Goal: Find specific page/section: Find specific page/section

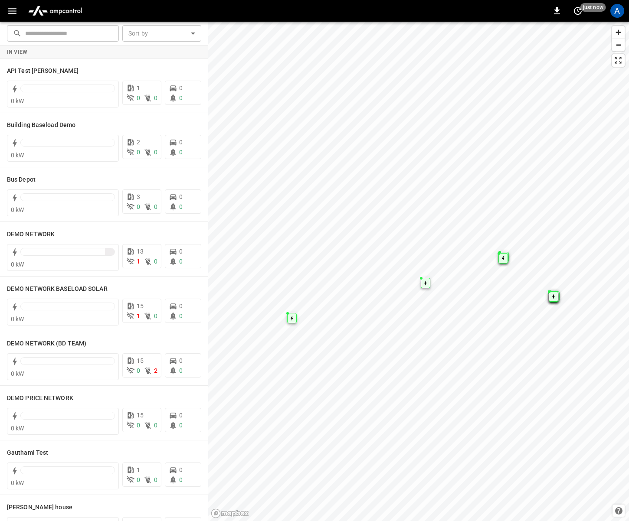
click at [11, 17] on button "button" at bounding box center [12, 11] width 18 height 16
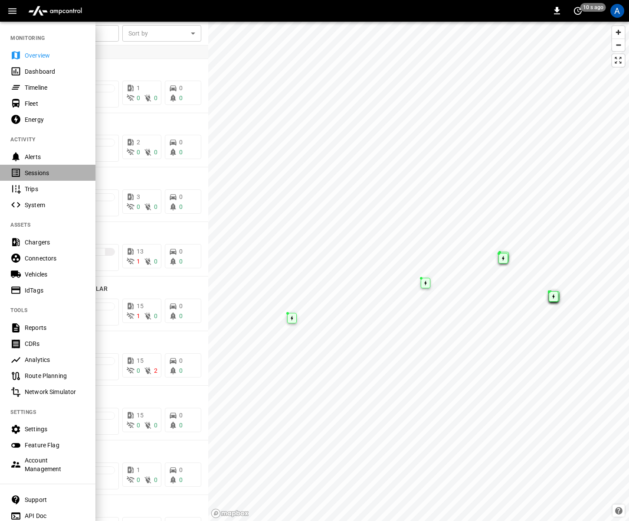
click at [47, 174] on div "Sessions" at bounding box center [55, 173] width 60 height 9
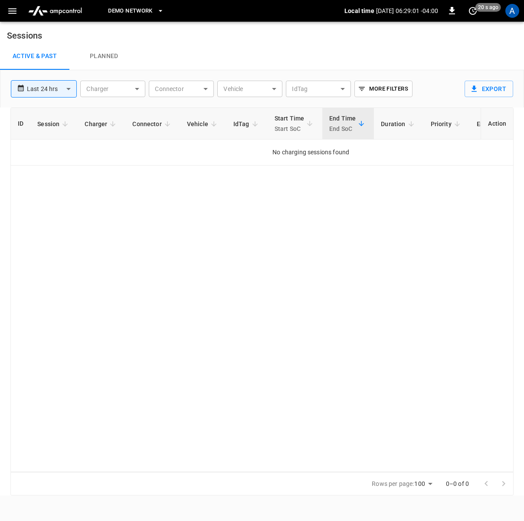
click at [161, 10] on icon "button" at bounding box center [160, 11] width 9 height 9
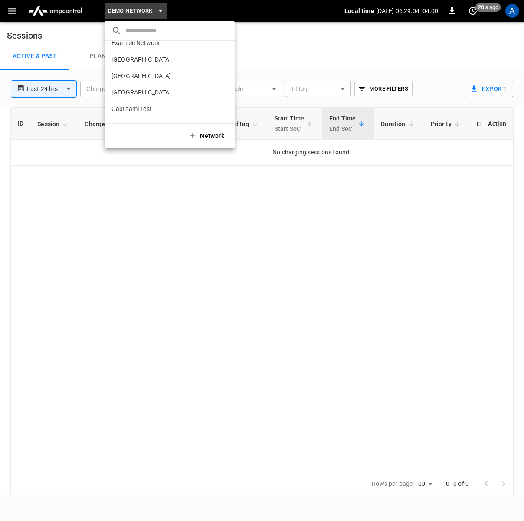
scroll to position [392, 0]
click at [421, 66] on div at bounding box center [262, 260] width 524 height 521
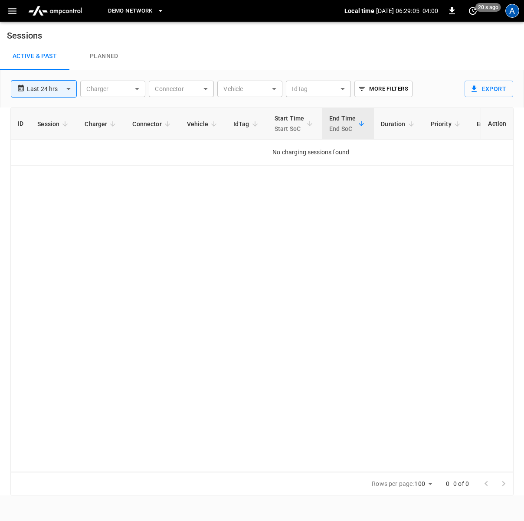
click at [517, 9] on div "A" at bounding box center [512, 11] width 14 height 14
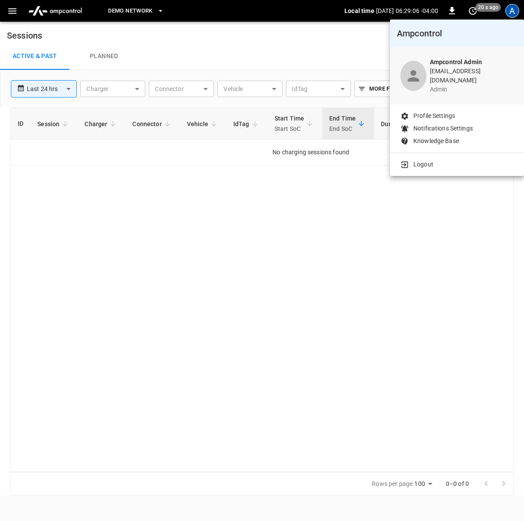
click at [328, 20] on div at bounding box center [262, 260] width 524 height 521
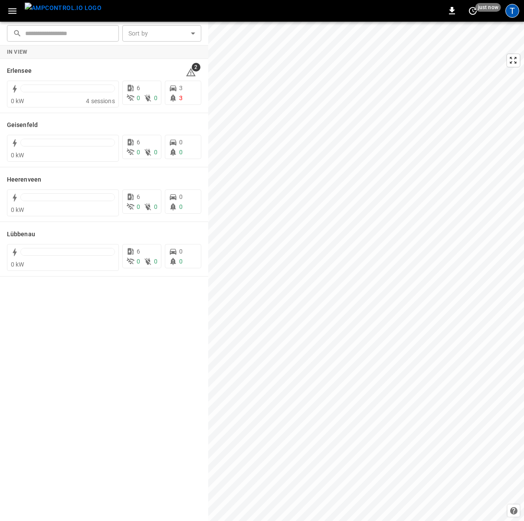
click at [512, 10] on div "T" at bounding box center [512, 11] width 14 height 14
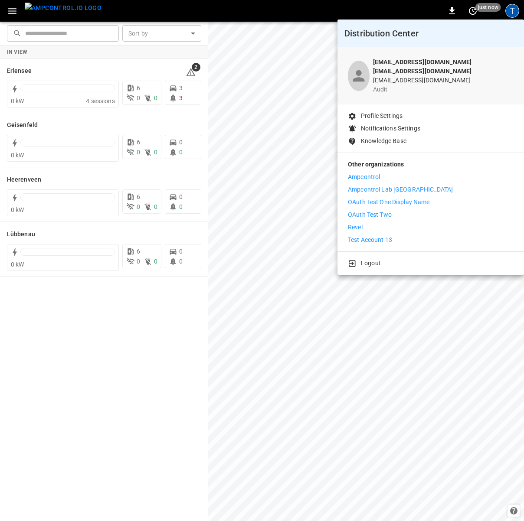
click at [13, 13] on div at bounding box center [262, 260] width 524 height 521
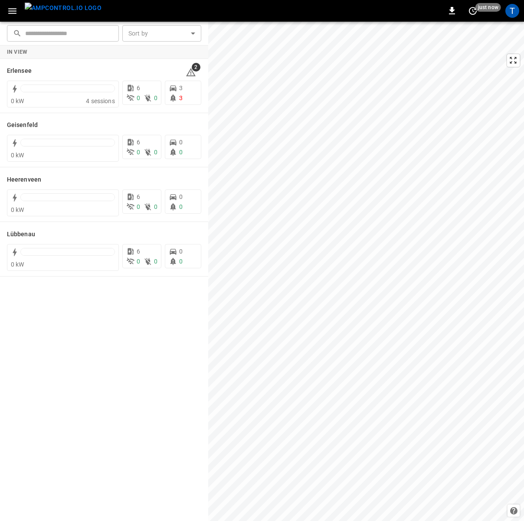
click at [13, 13] on icon "button" at bounding box center [12, 11] width 11 height 11
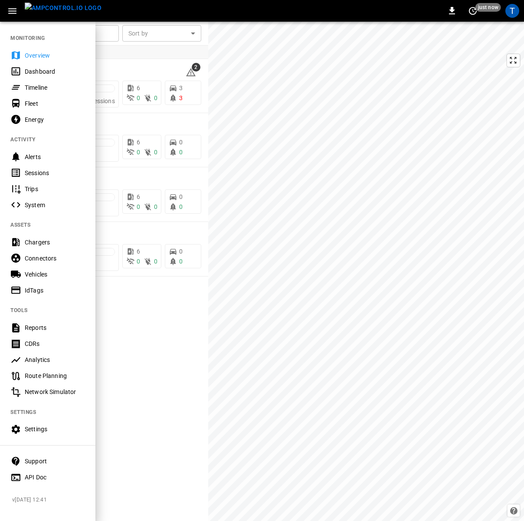
click at [37, 174] on div "Sessions" at bounding box center [55, 173] width 60 height 9
